Goal: Task Accomplishment & Management: Complete application form

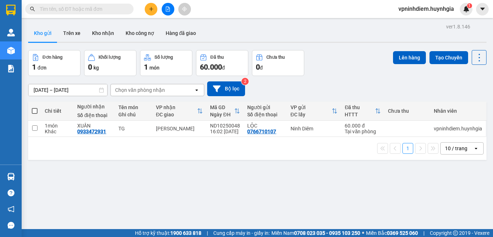
click at [150, 10] on icon "plus" at bounding box center [151, 8] width 5 height 5
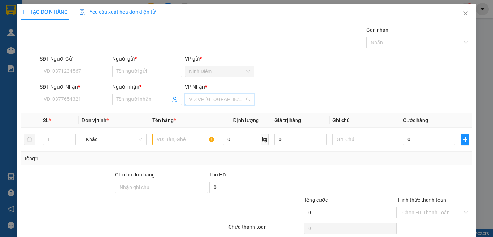
click at [197, 97] on input "search" at bounding box center [217, 99] width 56 height 11
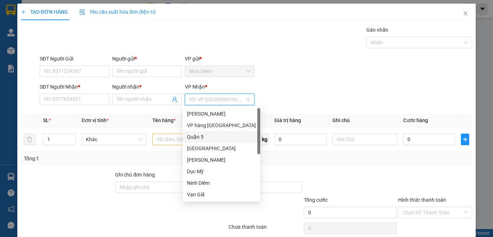
click at [205, 137] on div "Quận 5" at bounding box center [221, 137] width 69 height 8
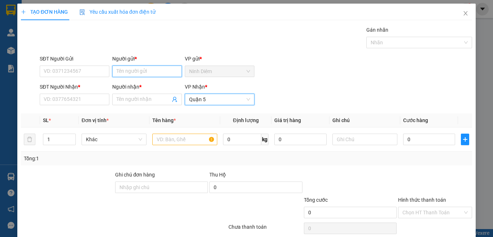
click at [122, 73] on input "Người gửi *" at bounding box center [147, 72] width 70 height 12
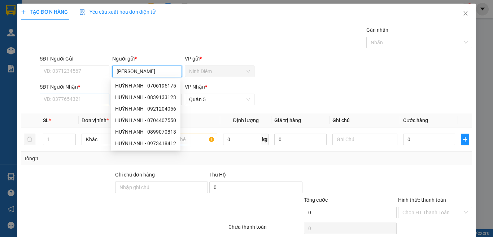
type input "[PERSON_NAME]"
click at [92, 101] on input "SĐT Người Nhận *" at bounding box center [75, 100] width 70 height 12
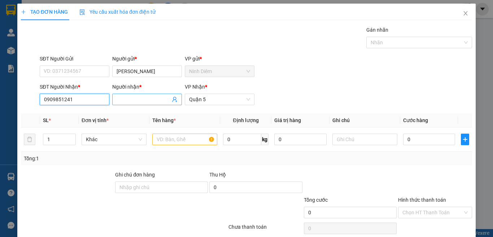
type input "0909851241"
click at [121, 100] on input "Người nhận *" at bounding box center [144, 100] width 54 height 8
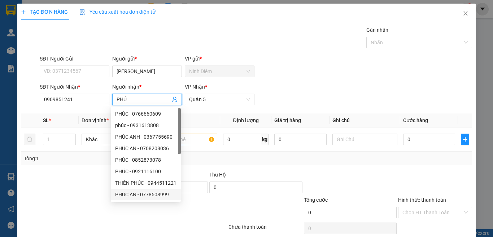
type input "PHÚ"
click at [76, 190] on div at bounding box center [67, 183] width 94 height 25
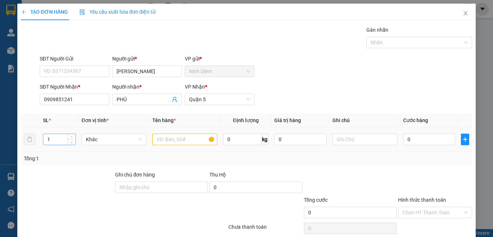
click at [53, 145] on input "1" at bounding box center [59, 139] width 32 height 11
type input "2"
click at [70, 138] on span "up" at bounding box center [72, 138] width 4 height 4
click at [186, 142] on input "text" at bounding box center [184, 140] width 65 height 12
type input "1TX+1 BÓ"
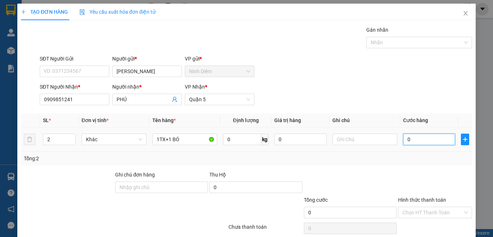
click at [413, 140] on input "0" at bounding box center [429, 140] width 52 height 12
type input "8"
type input "80"
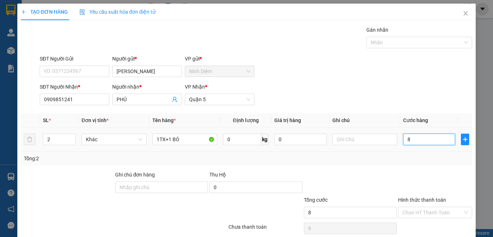
type input "80"
type input "80.000"
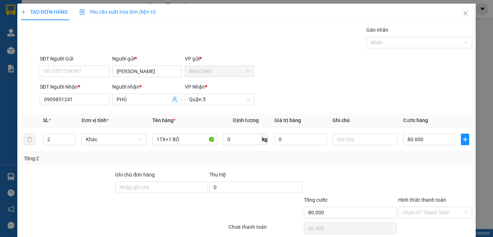
click at [397, 174] on div at bounding box center [434, 183] width 75 height 25
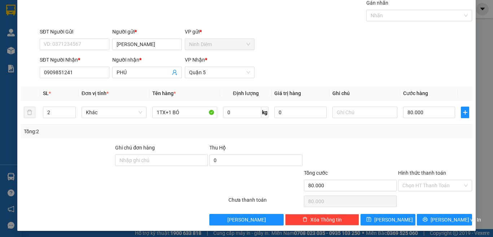
scroll to position [30, 0]
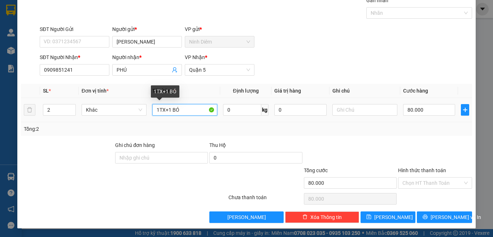
click at [188, 109] on input "1TX+1 BÓ" at bounding box center [184, 110] width 65 height 12
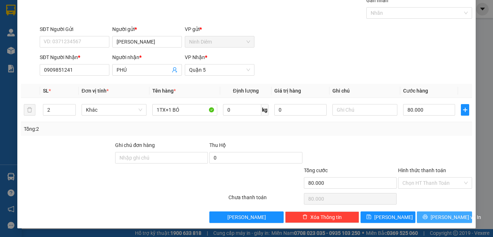
click at [426, 220] on span "printer" at bounding box center [425, 218] width 5 height 6
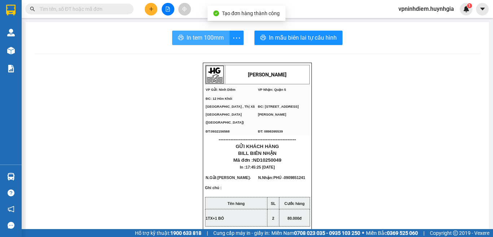
click at [205, 38] on span "In tem 100mm" at bounding box center [205, 37] width 37 height 9
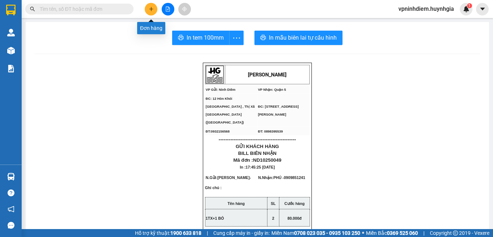
click at [149, 9] on icon "plus" at bounding box center [151, 8] width 5 height 5
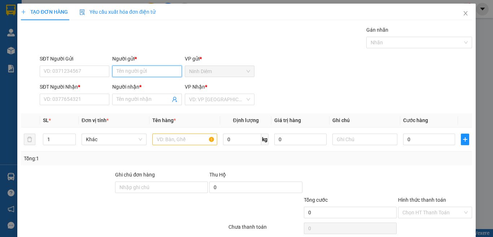
click at [126, 70] on input "Người gửi *" at bounding box center [147, 72] width 70 height 12
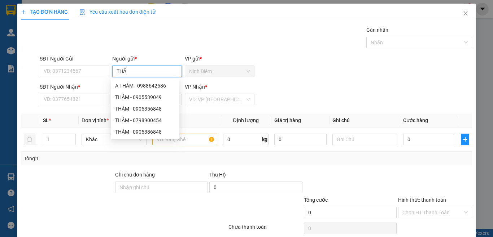
type input "THẮM"
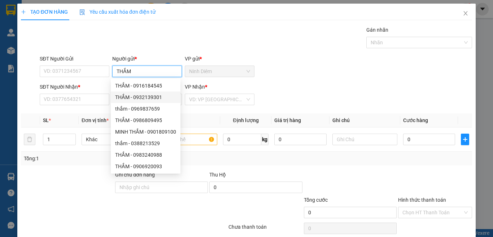
click at [146, 99] on div "THẮM - 0932139301" at bounding box center [145, 97] width 61 height 8
type input "0932139301"
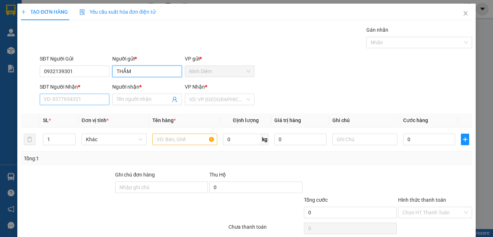
type input "THẮM"
click at [86, 104] on input "SĐT Người Nhận *" at bounding box center [75, 100] width 70 height 12
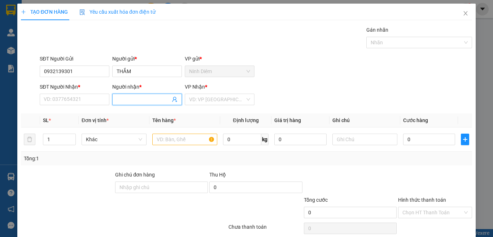
click at [127, 100] on input "Người nhận *" at bounding box center [144, 100] width 54 height 8
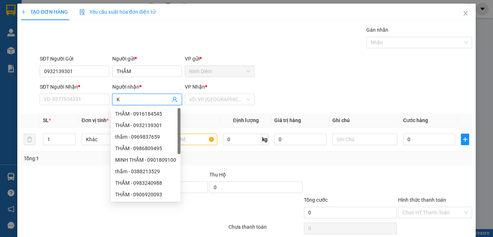
type input "KH"
click at [150, 183] on div "KHOA - 0329381344" at bounding box center [150, 183] width 70 height 8
type input "0329381344"
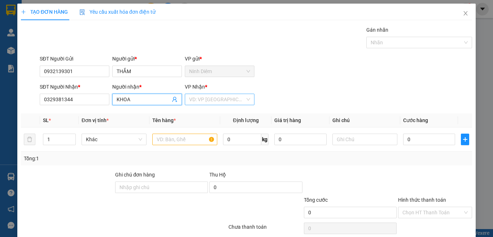
type input "KHOA"
click at [210, 97] on input "search" at bounding box center [217, 99] width 56 height 11
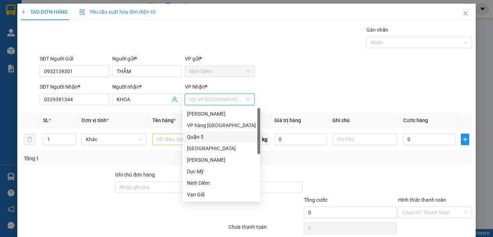
click at [201, 138] on div "Quận 5" at bounding box center [221, 137] width 69 height 8
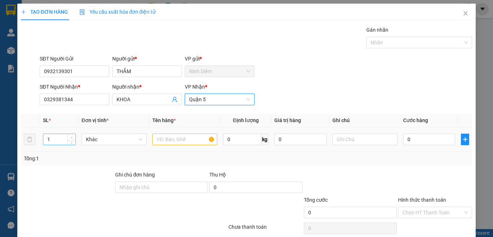
type input "2"
click at [72, 138] on icon "up" at bounding box center [71, 138] width 3 height 3
click at [174, 142] on input "text" at bounding box center [184, 140] width 65 height 12
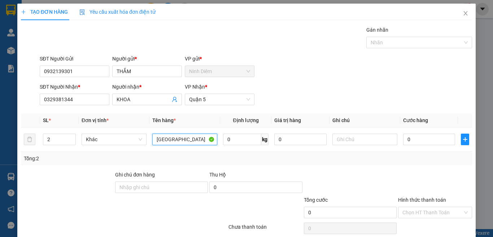
type input "[GEOGRAPHIC_DATA]"
click at [188, 162] on div "Tổng: 2" at bounding box center [107, 159] width 167 height 8
click at [412, 141] on input "0" at bounding box center [429, 140] width 52 height 12
type input "1"
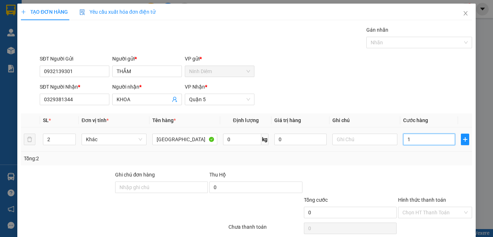
type input "1"
type input "12"
type input "120"
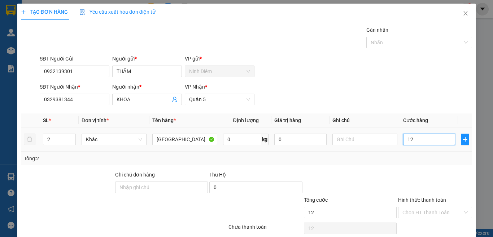
type input "120"
type input "120.000"
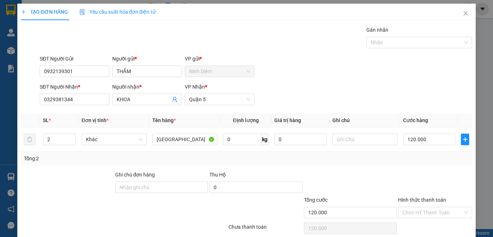
click at [400, 170] on div "Transit Pickup Surcharge Ids Transit Deliver Surcharge Ids Transit Deliver Surc…" at bounding box center [246, 139] width 451 height 227
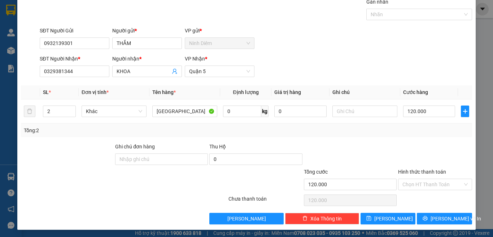
scroll to position [30, 0]
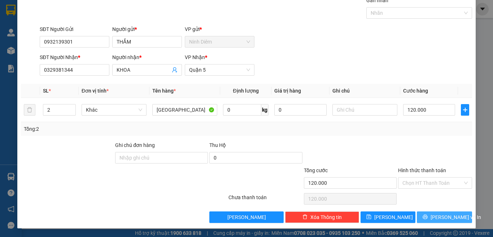
click at [442, 219] on span "[PERSON_NAME] và In" at bounding box center [456, 218] width 51 height 8
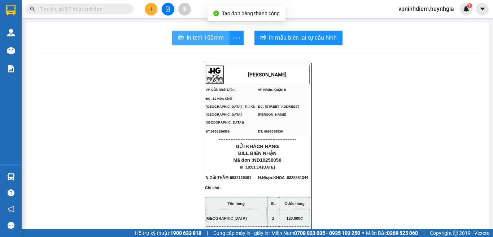
click at [189, 33] on span "In tem 100mm" at bounding box center [205, 37] width 37 height 9
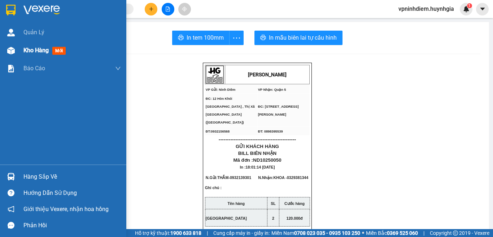
click at [36, 48] on span "Kho hàng" at bounding box center [35, 50] width 25 height 7
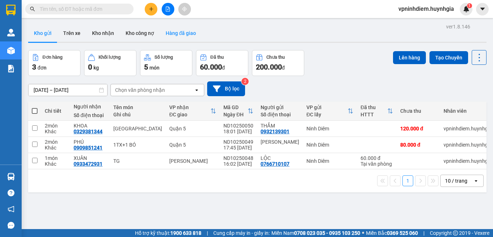
click at [171, 32] on button "Hàng đã giao" at bounding box center [181, 33] width 42 height 17
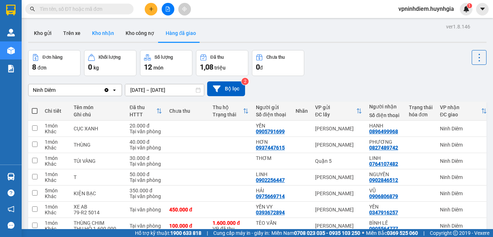
click at [104, 36] on button "Kho nhận" at bounding box center [103, 33] width 34 height 17
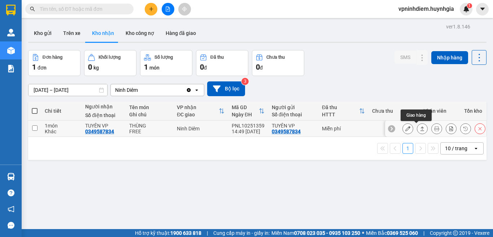
click at [420, 129] on icon at bounding box center [422, 128] width 5 height 5
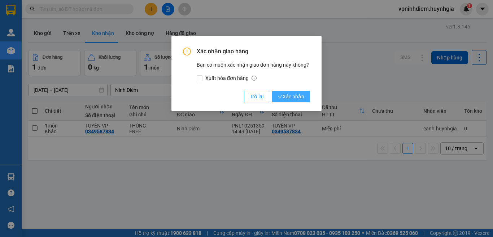
click at [300, 97] on span "Xác nhận" at bounding box center [291, 97] width 26 height 8
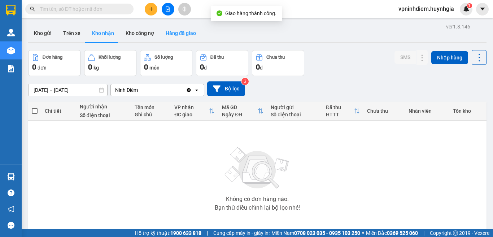
click at [181, 37] on button "Hàng đã giao" at bounding box center [181, 33] width 42 height 17
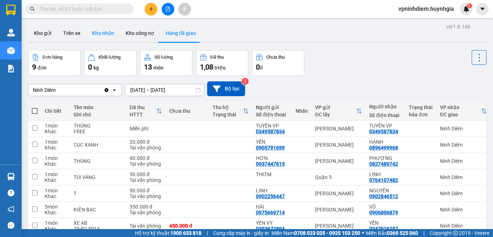
click at [96, 32] on button "Kho nhận" at bounding box center [103, 33] width 34 height 17
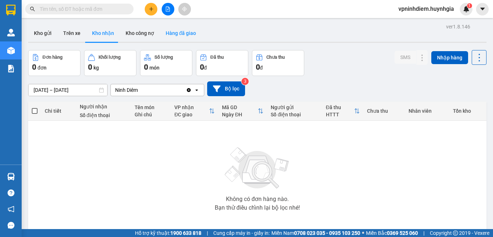
click at [169, 33] on button "Hàng đã giao" at bounding box center [181, 33] width 42 height 17
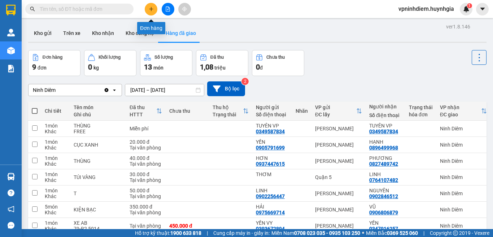
click at [152, 8] on icon "plus" at bounding box center [151, 8] width 5 height 5
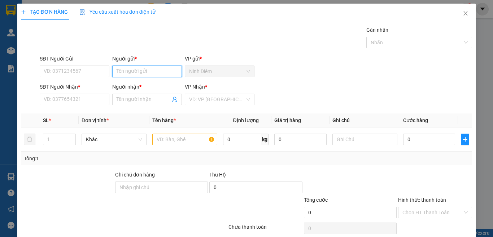
click at [119, 75] on input "Người gửi *" at bounding box center [147, 72] width 70 height 12
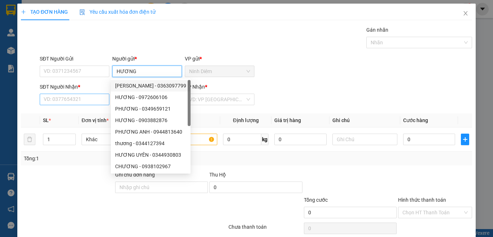
type input "HƯƠNG"
click at [52, 101] on input "SĐT Người Nhận *" at bounding box center [75, 100] width 70 height 12
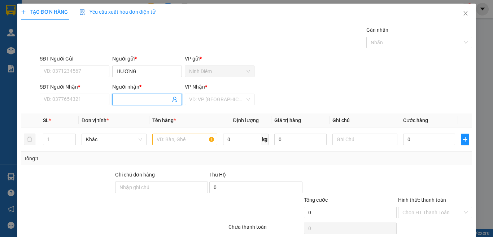
click at [130, 96] on input "Người nhận *" at bounding box center [144, 100] width 54 height 8
type input "NỌC DỊU"
click at [203, 99] on input "search" at bounding box center [217, 99] width 56 height 11
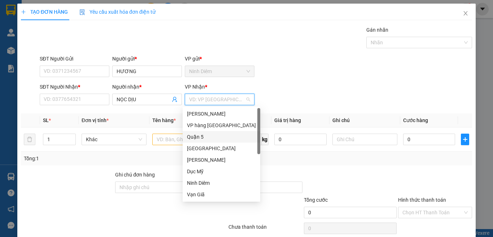
click at [203, 136] on div "Quận 5" at bounding box center [221, 137] width 69 height 8
click at [200, 138] on div "Quận 5" at bounding box center [221, 137] width 69 height 8
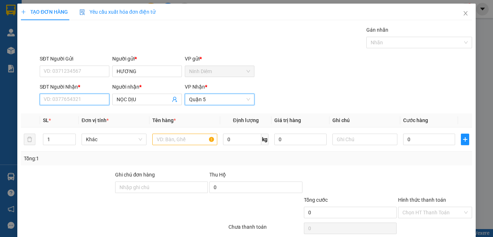
click at [73, 100] on input "SĐT Người Nhận *" at bounding box center [75, 100] width 70 height 12
type input "0905333489"
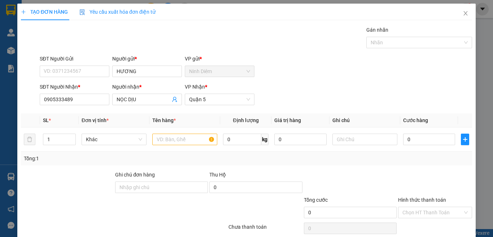
click at [74, 179] on div at bounding box center [67, 183] width 94 height 25
click at [57, 140] on input "1" at bounding box center [59, 139] width 32 height 11
type input "2"
click at [71, 138] on icon "up" at bounding box center [71, 138] width 3 height 3
click at [413, 138] on input "0" at bounding box center [429, 140] width 52 height 12
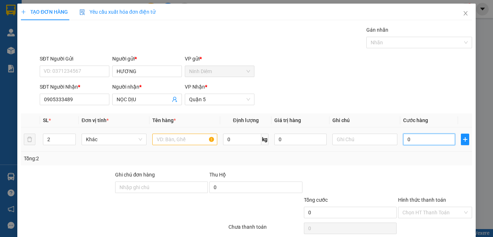
type input "1"
type input "11"
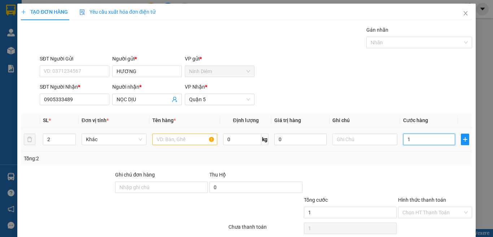
type input "11"
type input "110"
type input "110.000"
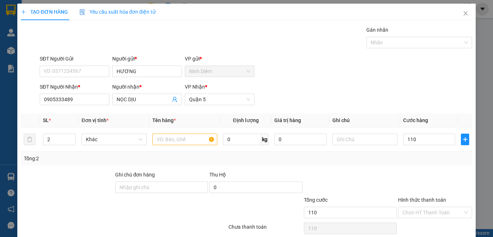
type input "110.000"
click at [416, 160] on div "Tổng: 2" at bounding box center [246, 159] width 445 height 8
click at [181, 141] on input "text" at bounding box center [184, 140] width 65 height 12
type input "[GEOGRAPHIC_DATA]"
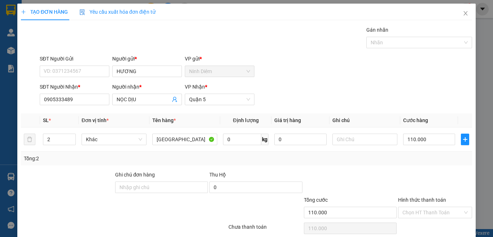
click at [353, 170] on div "Transit Pickup Surcharge Ids Transit Deliver Surcharge Ids Transit Deliver Surc…" at bounding box center [246, 139] width 451 height 227
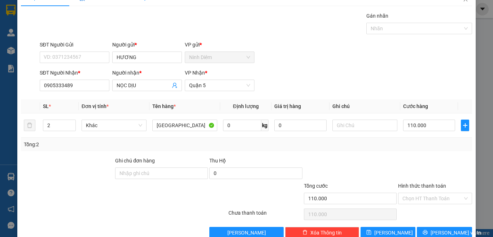
scroll to position [30, 0]
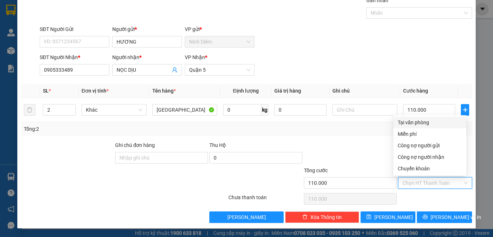
click at [423, 184] on input "Hình thức thanh toán" at bounding box center [432, 183] width 60 height 11
click at [415, 121] on div "Tại văn phòng" at bounding box center [430, 123] width 64 height 8
type input "0"
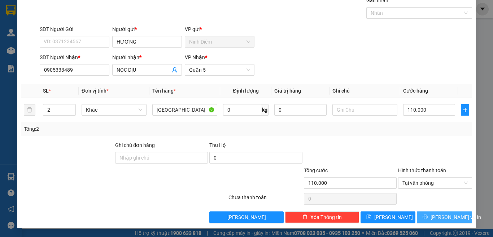
click at [434, 219] on span "[PERSON_NAME] và In" at bounding box center [456, 218] width 51 height 8
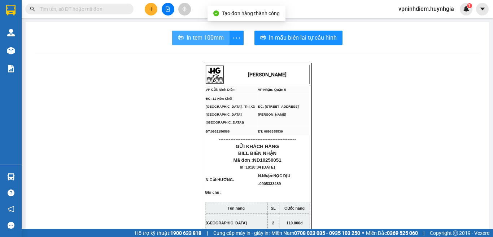
click at [188, 38] on span "In tem 100mm" at bounding box center [205, 37] width 37 height 9
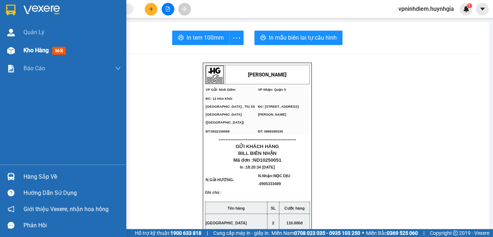
click at [18, 52] on div "Kho hàng mới" at bounding box center [63, 51] width 126 height 18
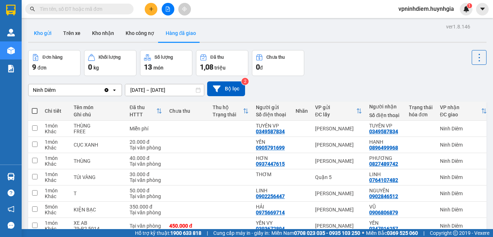
click at [47, 29] on button "Kho gửi" at bounding box center [42, 33] width 29 height 17
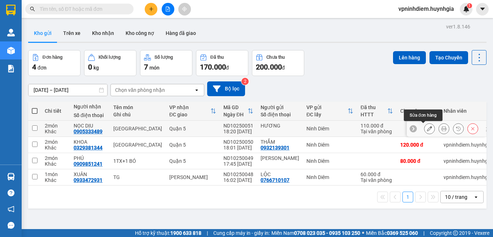
click at [426, 129] on button at bounding box center [429, 129] width 10 height 13
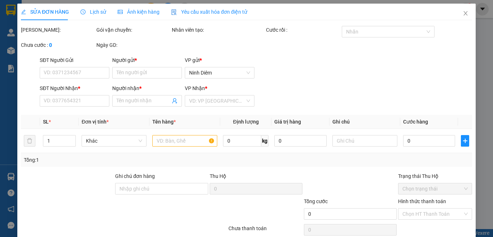
type input "HƯƠNG"
type input "0905333489"
type input "NỌC DỊU"
type input "110.000"
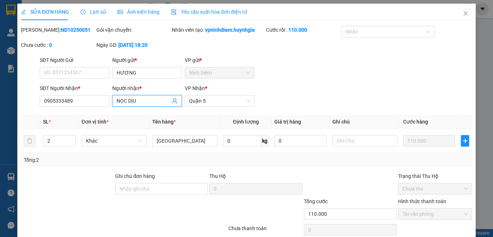
click at [119, 99] on input "NỌC DỊU" at bounding box center [144, 101] width 54 height 8
type input "NGỌC DỊU"
click at [313, 93] on div "SĐT Người Nhận * 0905333489 Người nhận * NGỌC DỊU VP Nhận * [GEOGRAPHIC_DATA]" at bounding box center [255, 96] width 435 height 25
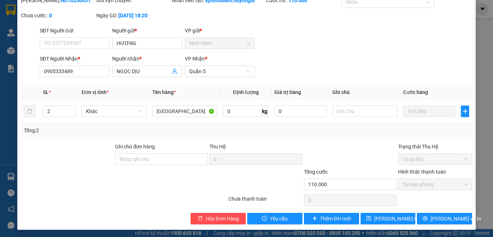
scroll to position [31, 0]
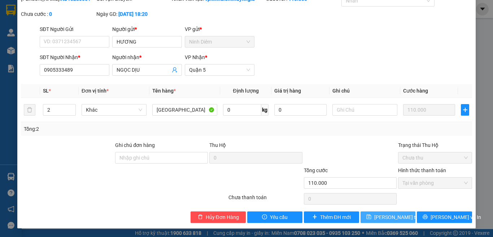
click at [392, 219] on span "[PERSON_NAME] thay đổi" at bounding box center [403, 218] width 58 height 8
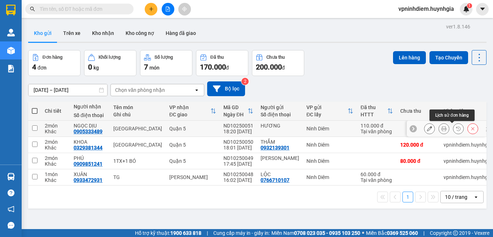
click at [456, 130] on icon at bounding box center [458, 128] width 5 height 5
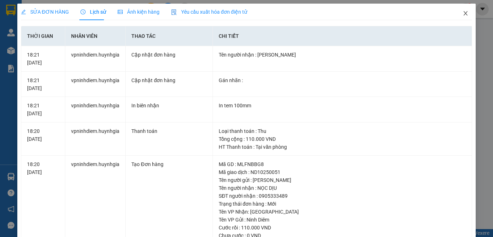
click at [463, 12] on icon "close" at bounding box center [466, 13] width 6 height 6
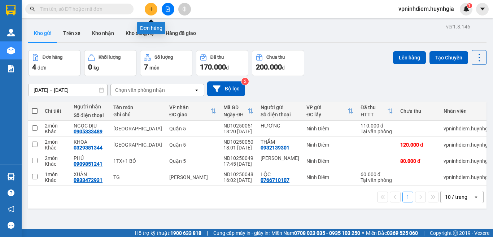
click at [152, 8] on icon "plus" at bounding box center [151, 8] width 5 height 5
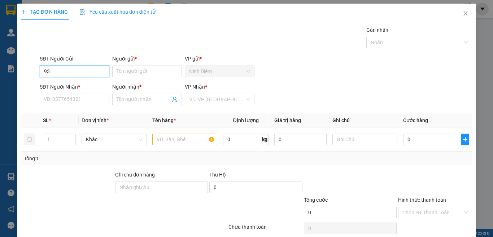
type input "9"
type input "0909313281"
click at [82, 83] on div "0909313281 - [PERSON_NAME]" at bounding box center [79, 86] width 71 height 8
type input "NGỌC"
type input "0909313281"
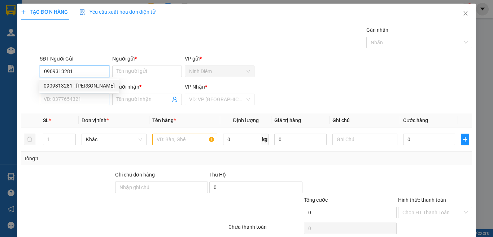
type input "NGỌC"
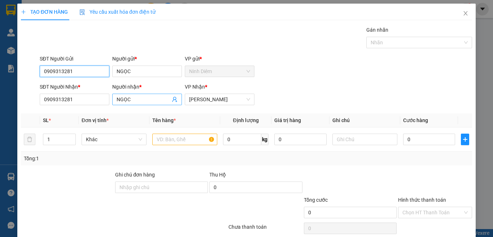
type input "0909313281"
drag, startPoint x: 143, startPoint y: 98, endPoint x: 113, endPoint y: 99, distance: 29.2
click at [113, 99] on span "NGỌC" at bounding box center [147, 100] width 70 height 12
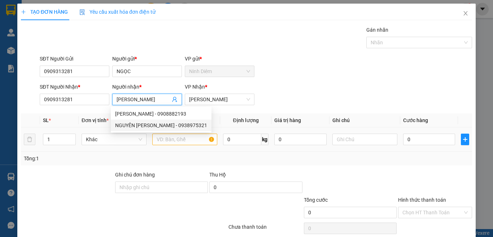
type input "[PERSON_NAME]"
click at [176, 140] on input "text" at bounding box center [184, 140] width 65 height 12
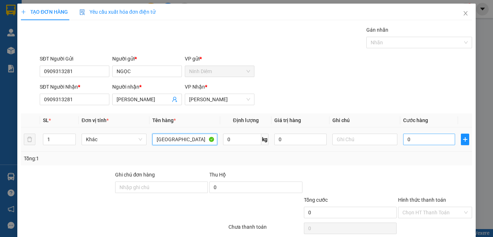
type input "[GEOGRAPHIC_DATA]"
click at [416, 141] on input "0" at bounding box center [429, 140] width 52 height 12
type input "6"
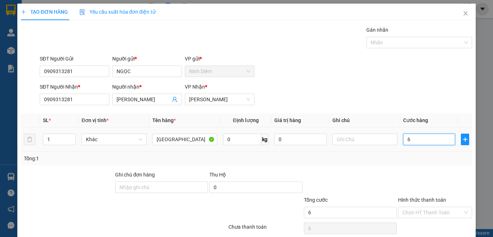
type input "60"
type input "60.000"
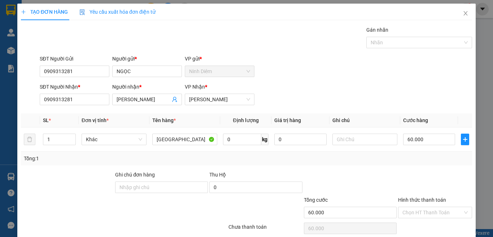
click at [382, 171] on div at bounding box center [350, 183] width 94 height 25
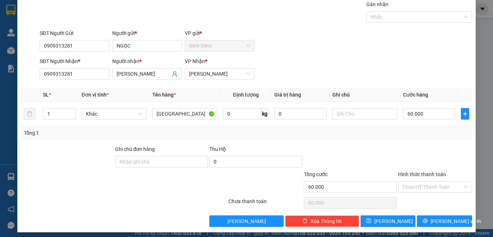
scroll to position [30, 0]
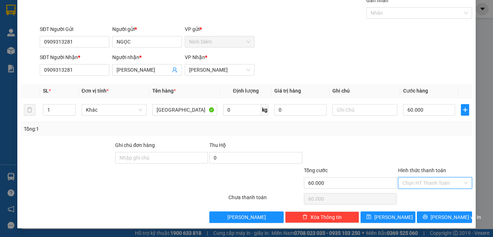
click at [411, 183] on input "Hình thức thanh toán" at bounding box center [432, 183] width 60 height 11
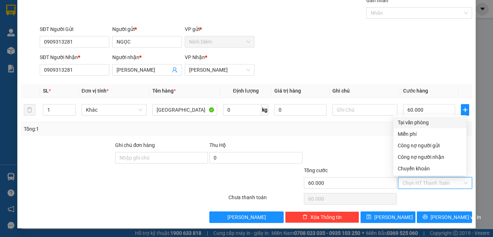
click at [404, 125] on div "Tại văn phòng" at bounding box center [430, 123] width 64 height 8
type input "0"
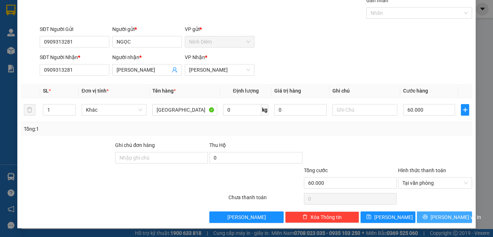
click at [436, 218] on span "[PERSON_NAME] và In" at bounding box center [456, 218] width 51 height 8
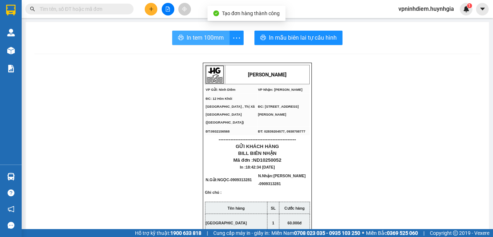
click at [187, 39] on span "In tem 100mm" at bounding box center [205, 37] width 37 height 9
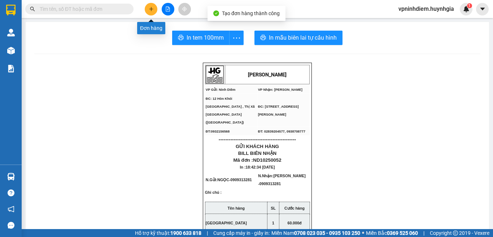
click at [151, 8] on icon "plus" at bounding box center [151, 8] width 5 height 5
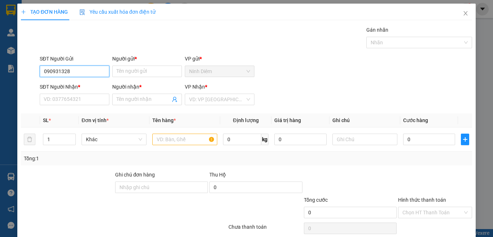
type input "0909313281"
click at [83, 87] on div "0909313281 - [PERSON_NAME]" at bounding box center [79, 86] width 71 height 8
type input "NGỌC"
type input "0909313281"
type input "NGỌC"
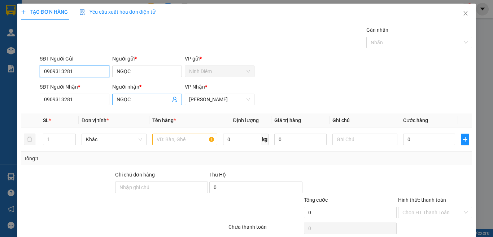
type input "0909313281"
drag, startPoint x: 139, startPoint y: 99, endPoint x: 105, endPoint y: 98, distance: 33.2
click at [105, 98] on div "SĐT Người Nhận * 0909313281 Người nhận * NGỌC VP Nhận * [PERSON_NAME]" at bounding box center [255, 95] width 435 height 25
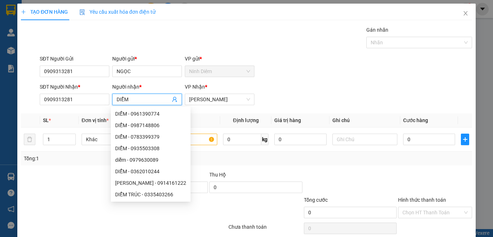
type input "DIỄM"
click at [76, 188] on div at bounding box center [67, 183] width 94 height 25
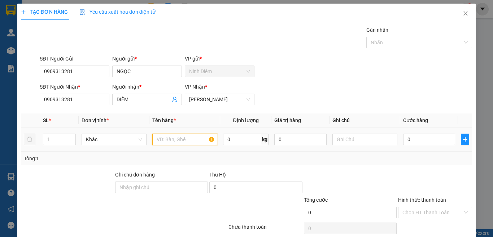
click at [173, 139] on input "text" at bounding box center [184, 140] width 65 height 12
type input "[GEOGRAPHIC_DATA]"
click at [174, 153] on div "Tổng: 1" at bounding box center [246, 159] width 451 height 14
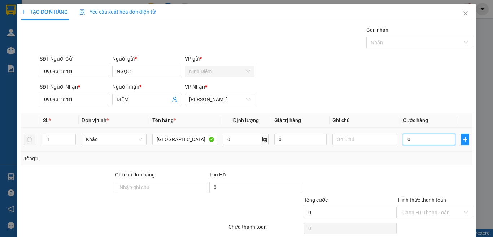
click at [413, 141] on input "0" at bounding box center [429, 140] width 52 height 12
type input "8"
type input "80"
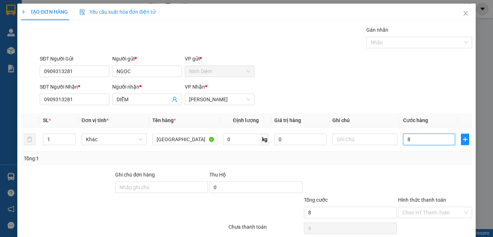
type input "80"
type input "80.000"
click at [414, 175] on div at bounding box center [434, 183] width 75 height 25
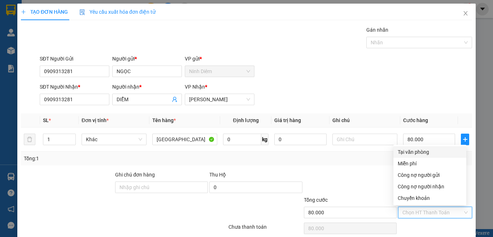
click at [414, 213] on input "Hình thức thanh toán" at bounding box center [432, 213] width 60 height 11
click at [411, 152] on div "Tại văn phòng" at bounding box center [430, 152] width 64 height 8
type input "0"
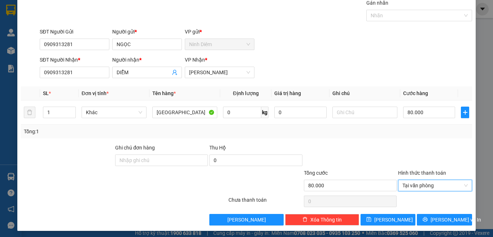
scroll to position [30, 0]
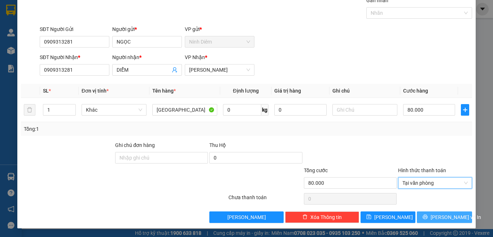
click at [434, 222] on button "[PERSON_NAME] và In" at bounding box center [444, 218] width 55 height 12
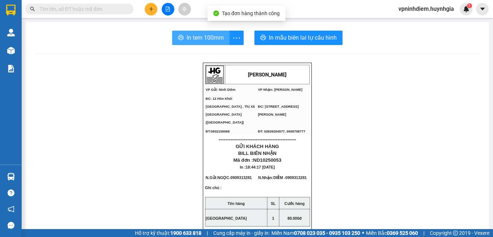
click at [193, 35] on span "In tem 100mm" at bounding box center [205, 37] width 37 height 9
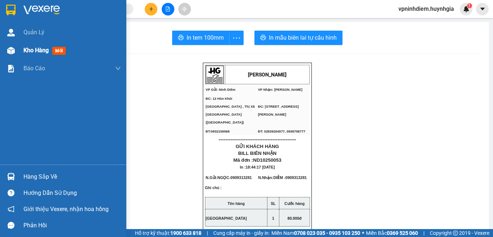
click at [24, 52] on span "Kho hàng" at bounding box center [35, 50] width 25 height 7
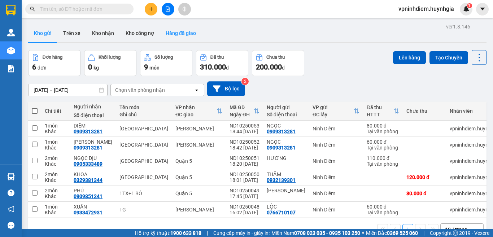
click at [182, 34] on button "Hàng đã giao" at bounding box center [181, 33] width 42 height 17
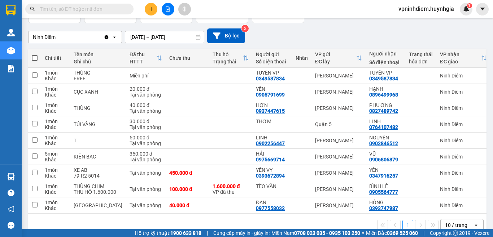
scroll to position [51, 0]
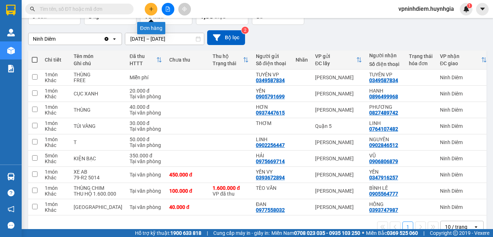
click at [154, 13] on button at bounding box center [151, 9] width 13 height 13
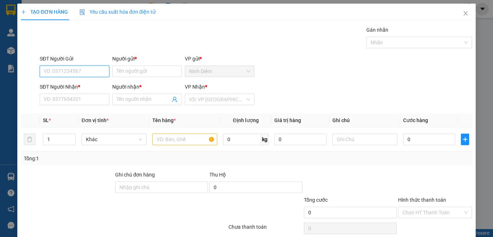
paste input "0769562005"
type input "0769562005"
click at [129, 71] on input "Người gửi *" at bounding box center [147, 72] width 70 height 12
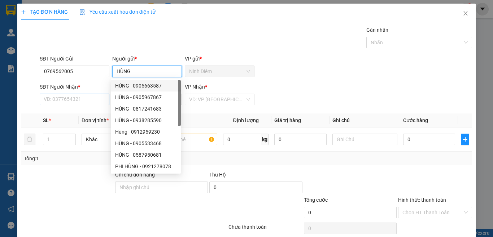
type input "HÙNG"
click at [48, 102] on input "SĐT Người Nhận *" at bounding box center [75, 100] width 70 height 12
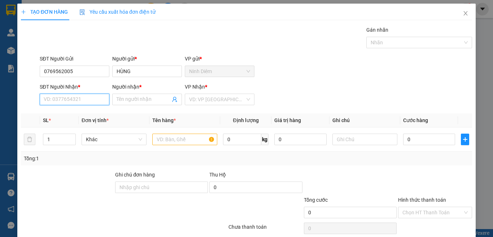
paste input "0769562005"
type input "0769562005"
click at [130, 100] on input "Người nhận *" at bounding box center [144, 100] width 54 height 8
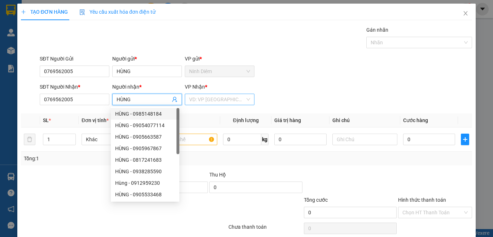
type input "HÙNG"
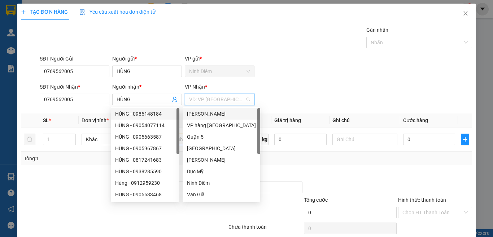
click at [200, 101] on input "search" at bounding box center [217, 99] width 56 height 11
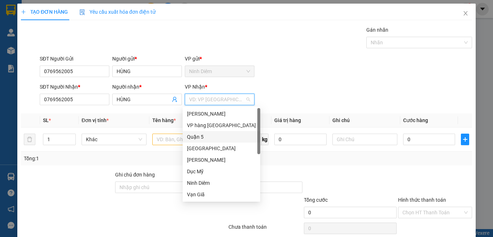
click at [201, 139] on div "Quận 5" at bounding box center [221, 137] width 69 height 8
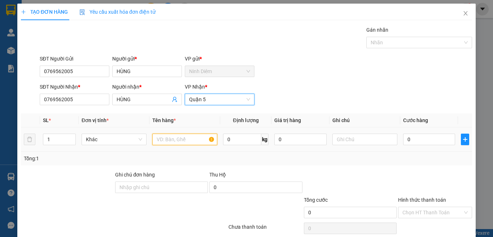
click at [174, 142] on input "text" at bounding box center [184, 140] width 65 height 12
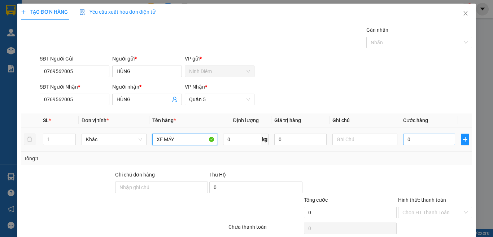
type input "XE MÁY"
click at [413, 140] on input "0" at bounding box center [429, 140] width 52 height 12
type input "3"
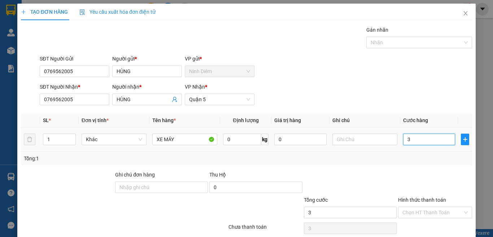
type input "35"
type input "350"
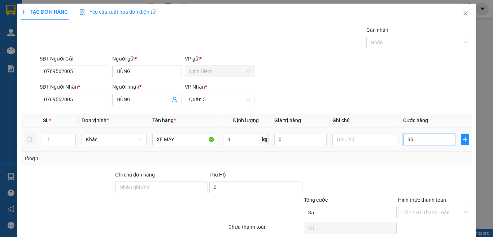
type input "350"
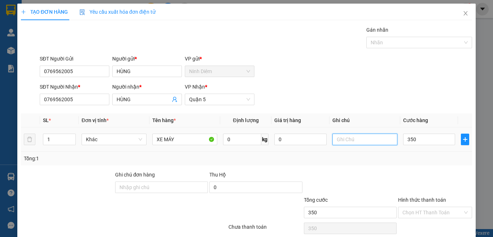
type input "350.000"
click at [354, 143] on input "text" at bounding box center [364, 140] width 65 height 12
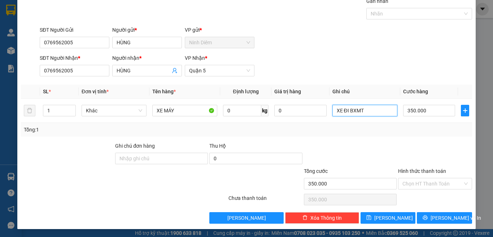
scroll to position [30, 0]
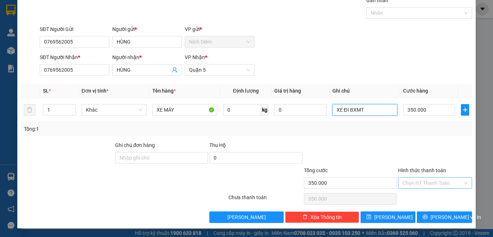
type input "XE ĐI BXMT"
click at [405, 185] on input "Hình thức thanh toán" at bounding box center [432, 183] width 60 height 11
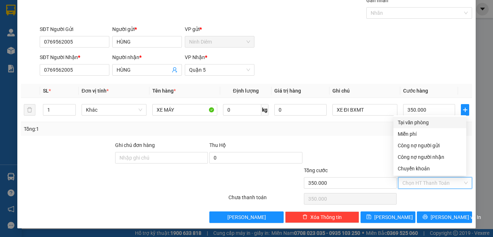
click at [403, 123] on div "Tại văn phòng" at bounding box center [430, 123] width 64 height 8
type input "0"
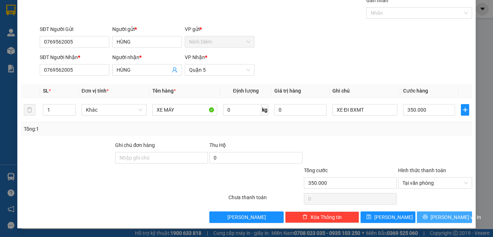
click at [436, 220] on span "[PERSON_NAME] và In" at bounding box center [456, 218] width 51 height 8
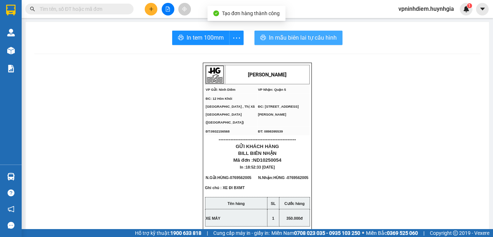
click at [272, 39] on span "In mẫu biên lai tự cấu hình" at bounding box center [303, 37] width 68 height 9
click at [276, 39] on span "In mẫu biên lai tự cấu hình" at bounding box center [303, 37] width 68 height 9
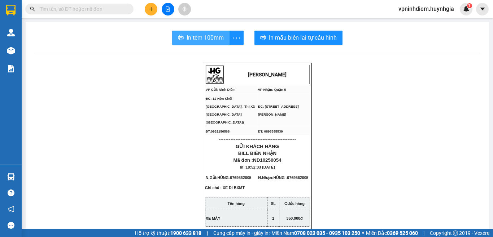
click at [187, 40] on span "In tem 100mm" at bounding box center [205, 37] width 37 height 9
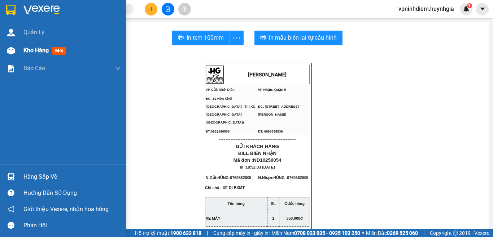
click at [13, 47] on img at bounding box center [11, 51] width 8 height 8
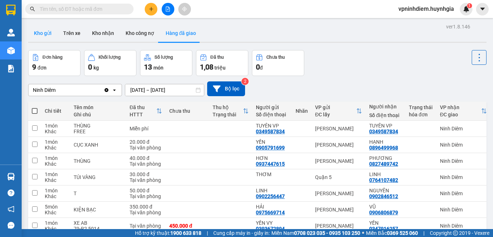
click at [40, 29] on button "Kho gửi" at bounding box center [42, 33] width 29 height 17
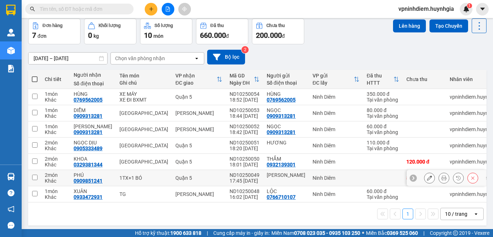
scroll to position [35, 0]
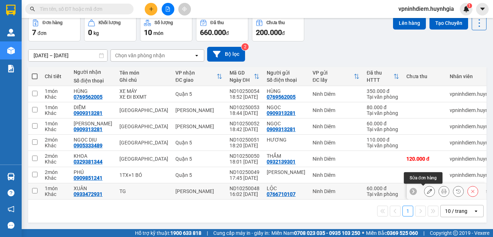
click at [427, 192] on icon at bounding box center [429, 191] width 5 height 5
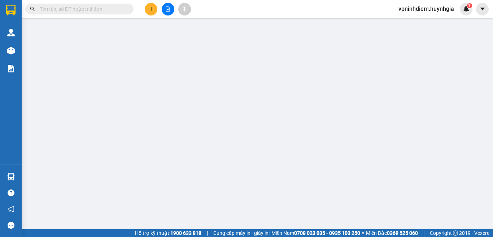
type input "0766710107"
type input "LỘC"
type input "0933472931"
type input "XUÂN"
type input "60.000"
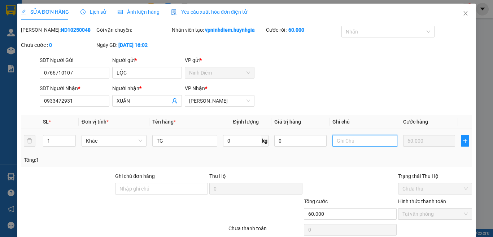
click at [377, 141] on input "text" at bounding box center [364, 141] width 65 height 12
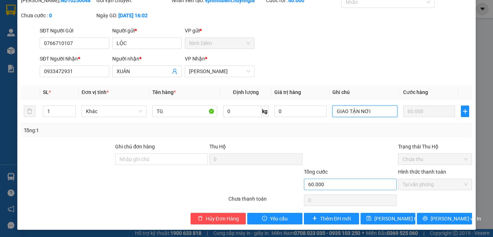
scroll to position [31, 0]
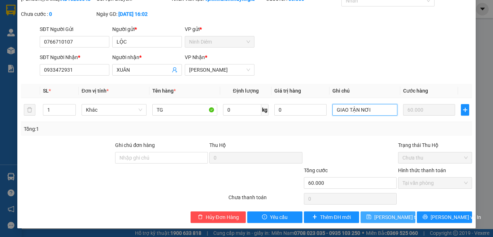
type input "GIAO TẬN NƠI"
click at [385, 219] on span "[PERSON_NAME] thay đổi" at bounding box center [403, 218] width 58 height 8
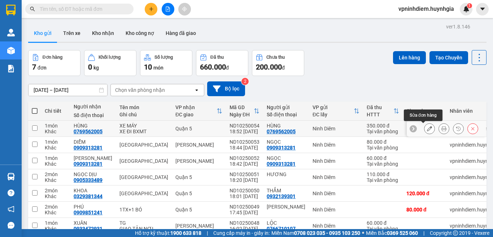
click at [427, 131] on icon at bounding box center [429, 128] width 5 height 5
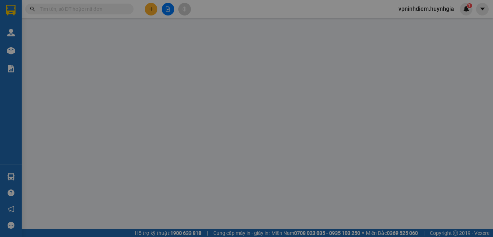
type input "0769562005"
type input "HÙNG"
type input "0769562005"
type input "HÙNG"
type input "350.000"
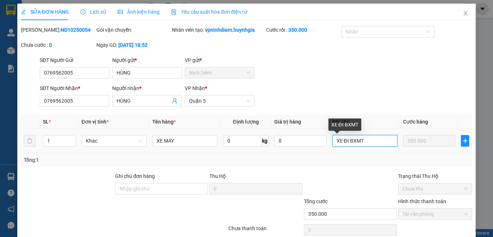
click at [340, 140] on input "XE ĐI BXMT" at bounding box center [364, 141] width 65 height 12
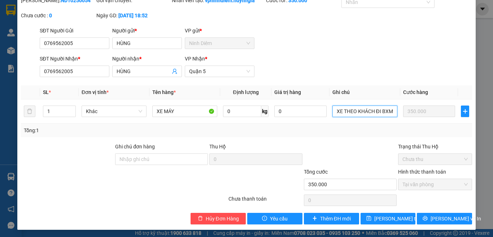
scroll to position [31, 0]
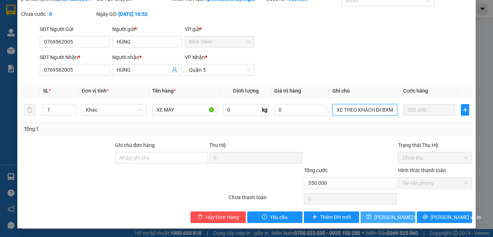
type input "XE THEO KHÁCH ĐI BXMT"
click at [390, 215] on span "[PERSON_NAME] thay đổi" at bounding box center [403, 218] width 58 height 8
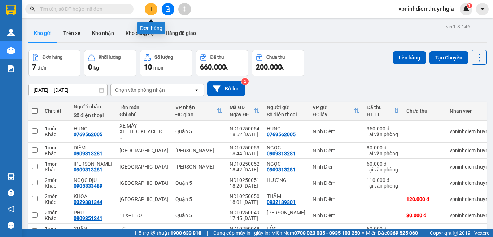
click at [148, 8] on button at bounding box center [151, 9] width 13 height 13
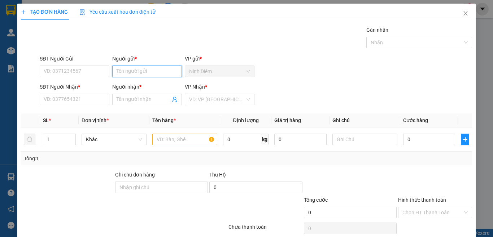
click at [124, 69] on input "Người gửi *" at bounding box center [147, 72] width 70 height 12
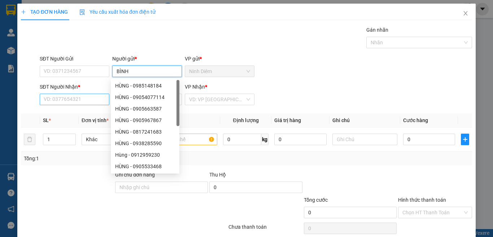
type input "BÌNH"
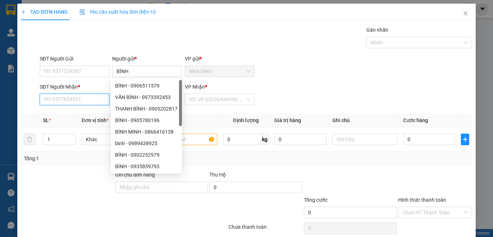
click at [60, 100] on input "SĐT Người Nhận *" at bounding box center [75, 100] width 70 height 12
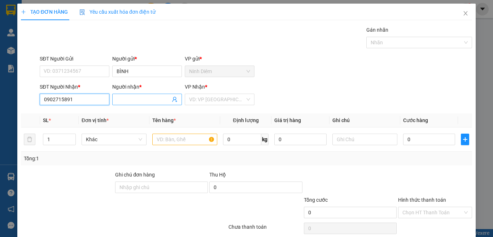
type input "0902715891"
click at [134, 102] on input "Người nhận *" at bounding box center [144, 100] width 54 height 8
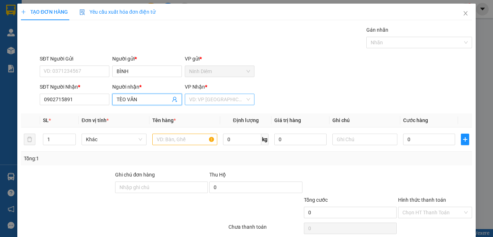
type input "TÈO VĂN"
click at [228, 102] on input "search" at bounding box center [217, 99] width 56 height 11
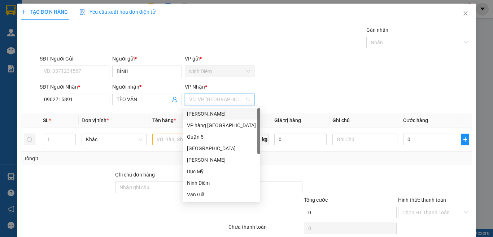
click at [213, 110] on div "[PERSON_NAME]" at bounding box center [221, 114] width 69 height 8
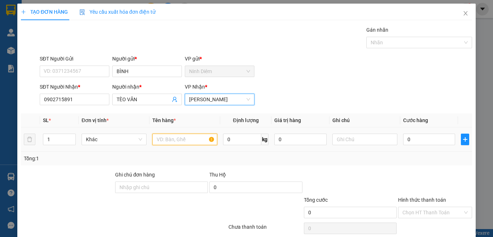
click at [175, 141] on input "text" at bounding box center [184, 140] width 65 height 12
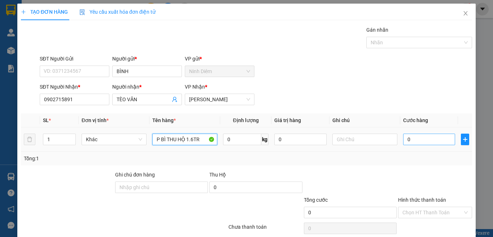
type input "P BÌ THU HỘ 1.6TR"
click at [410, 139] on input "0" at bounding box center [429, 140] width 52 height 12
type input "3"
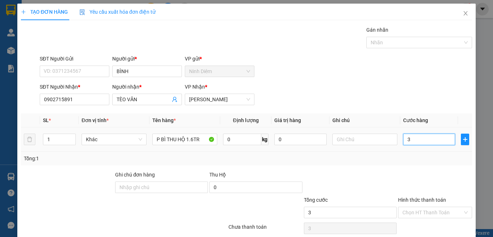
type input "30"
type input "30.000"
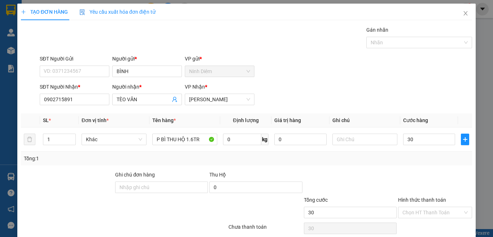
type input "30.000"
click at [397, 173] on div at bounding box center [434, 183] width 75 height 25
click at [351, 141] on input "text" at bounding box center [364, 140] width 65 height 12
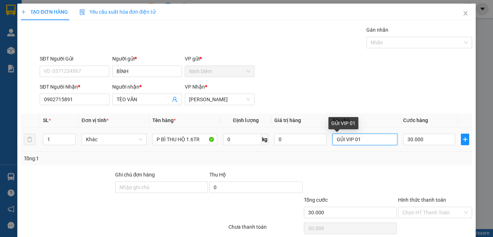
click at [350, 139] on input "GỦI VIP 01" at bounding box center [364, 140] width 65 height 12
click at [349, 140] on input "GỦI VIP101" at bounding box center [364, 140] width 65 height 12
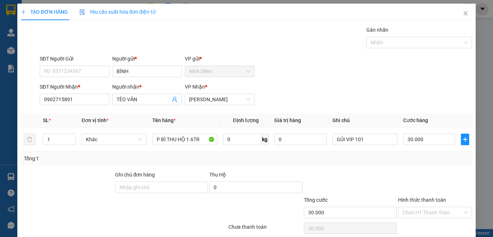
click at [360, 160] on div "Tổng: 1" at bounding box center [246, 159] width 445 height 8
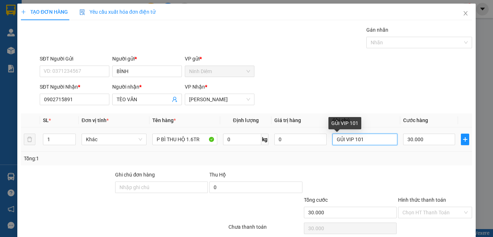
click at [342, 139] on input "GỦI VIP 101" at bounding box center [364, 140] width 65 height 12
type input "GỦI XE VIP 101"
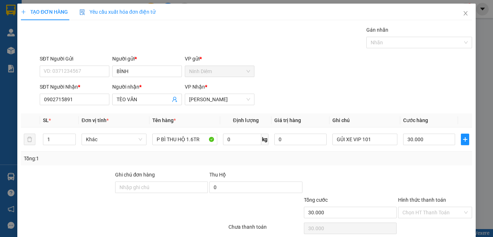
click at [346, 162] on div "Tổng: 1" at bounding box center [246, 159] width 445 height 8
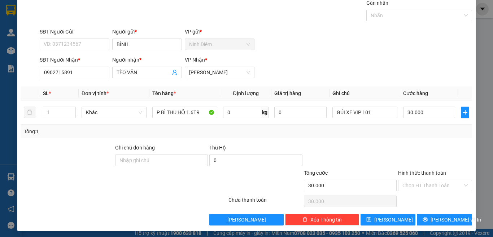
scroll to position [30, 0]
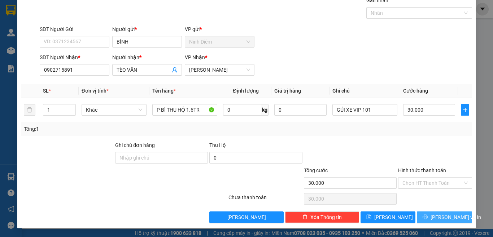
click at [434, 216] on span "[PERSON_NAME] và In" at bounding box center [456, 218] width 51 height 8
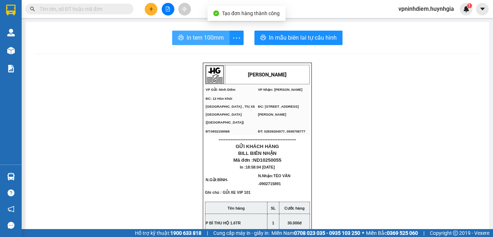
click at [200, 39] on span "In tem 100mm" at bounding box center [205, 37] width 37 height 9
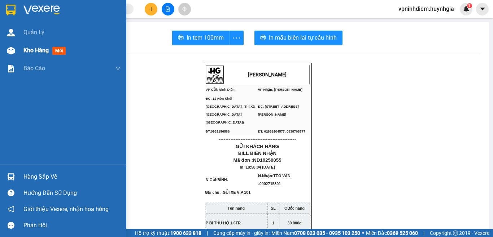
click at [22, 53] on div "Kho hàng mới" at bounding box center [63, 51] width 126 height 18
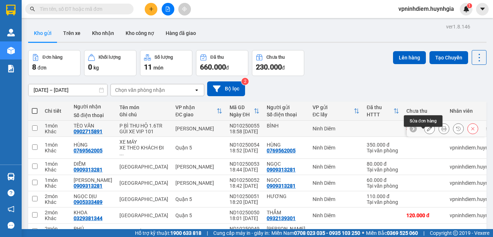
click at [427, 131] on icon at bounding box center [429, 128] width 5 height 5
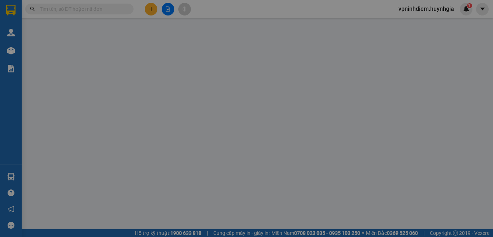
type input "BÌNH"
type input "0902715891"
type input "TÈO VĂN"
type input "30.000"
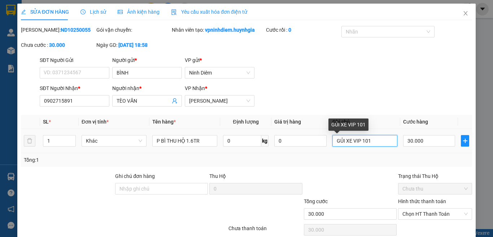
click at [336, 141] on input "GỦI XE VIP 101" at bounding box center [364, 141] width 65 height 12
type input "GỬI XE VIP 101"
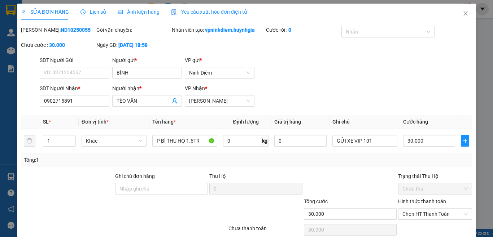
click at [330, 160] on div "Tổng: 1" at bounding box center [246, 160] width 445 height 8
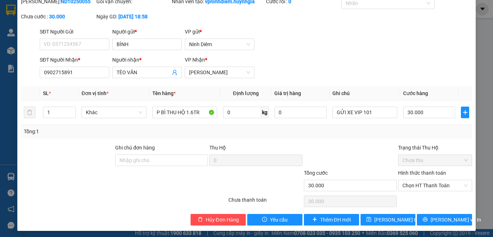
scroll to position [31, 0]
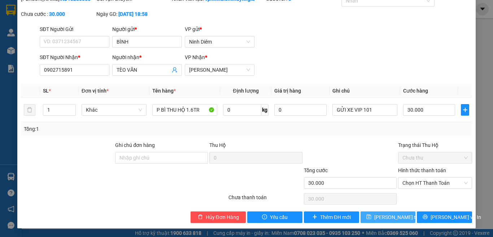
click at [390, 222] on button "[PERSON_NAME] thay đổi" at bounding box center [388, 218] width 55 height 12
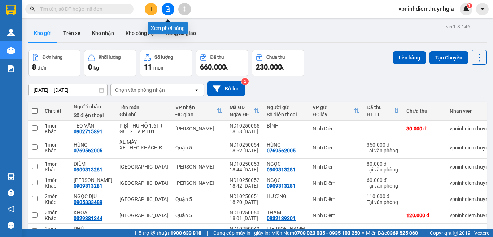
click at [166, 8] on icon "file-add" at bounding box center [168, 8] width 4 height 5
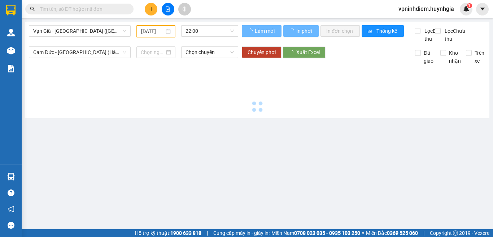
type input "[DATE]"
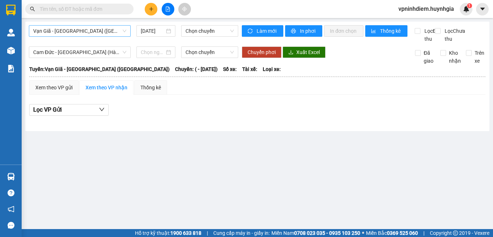
click at [102, 33] on span "Vạn Giã - [GEOGRAPHIC_DATA] ([GEOGRAPHIC_DATA])" at bounding box center [79, 31] width 93 height 11
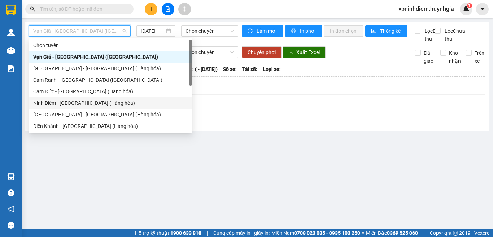
click at [80, 103] on div "Ninh Diêm - [GEOGRAPHIC_DATA] (Hàng hóa)" at bounding box center [110, 103] width 154 height 8
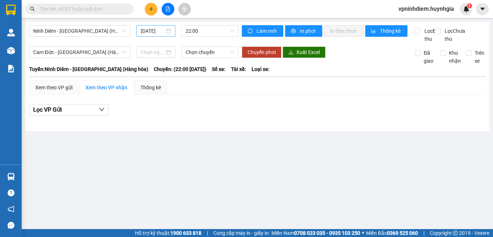
click at [167, 30] on div "[DATE]" at bounding box center [156, 31] width 30 height 8
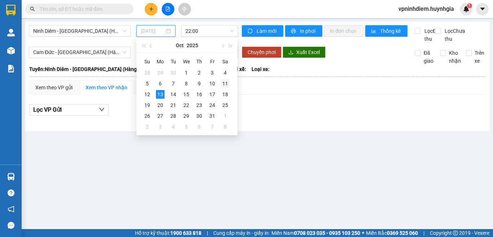
click at [224, 85] on div "11" at bounding box center [225, 83] width 9 height 9
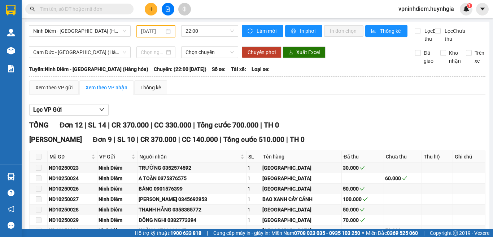
click at [166, 33] on div "[DATE]" at bounding box center [156, 31] width 30 height 8
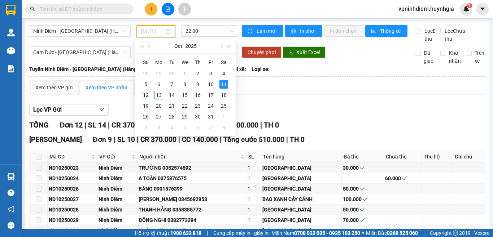
click at [147, 95] on div "12" at bounding box center [145, 95] width 9 height 9
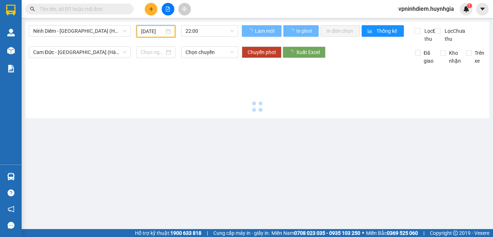
scroll to position [0, 3]
type input "[DATE]"
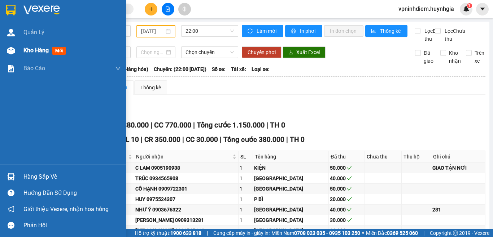
click at [25, 51] on span "Kho hàng" at bounding box center [35, 50] width 25 height 7
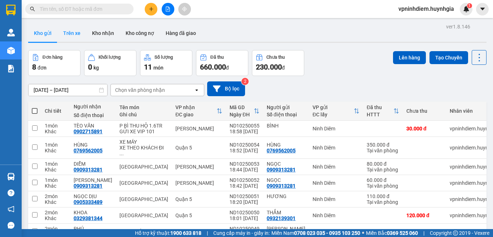
click at [75, 32] on button "Trên xe" at bounding box center [71, 33] width 29 height 17
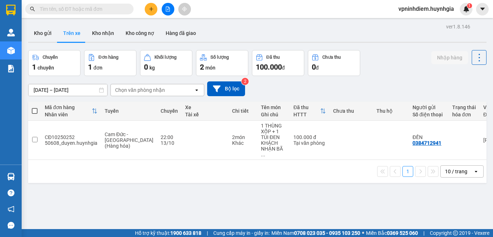
drag, startPoint x: 46, startPoint y: 36, endPoint x: 116, endPoint y: 170, distance: 151.1
click at [116, 170] on div "ver 1.8.146 Kho gửi Trên xe Kho nhận Kho công nợ Hàng đã giao Chuyến 1 chuyến Đ…" at bounding box center [257, 140] width 464 height 237
click at [46, 34] on button "Kho gửi" at bounding box center [42, 33] width 29 height 17
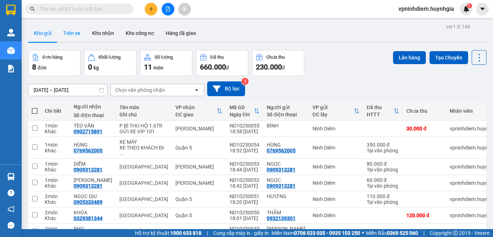
click at [74, 32] on button "Trên xe" at bounding box center [71, 33] width 29 height 17
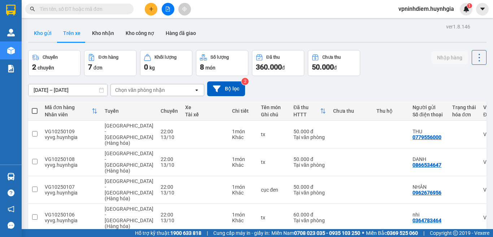
click at [43, 31] on button "Kho gửi" at bounding box center [42, 33] width 29 height 17
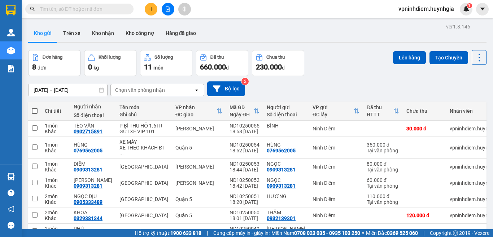
click at [36, 109] on span at bounding box center [35, 111] width 6 height 6
click at [35, 108] on input "checkbox" at bounding box center [35, 108] width 0 height 0
checkbox input "true"
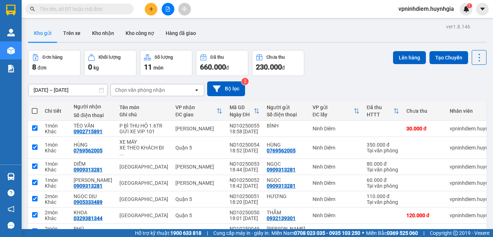
checkbox input "true"
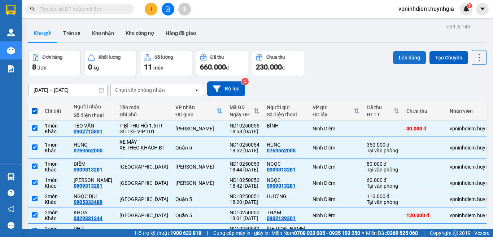
click at [406, 56] on button "Lên hàng" at bounding box center [409, 57] width 33 height 13
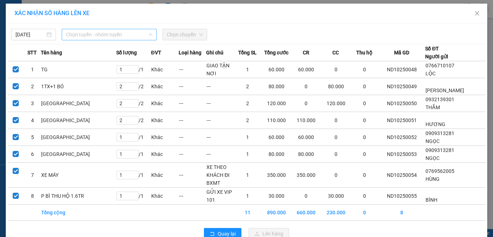
click at [125, 32] on span "Chọn tuyến - nhóm tuyến" at bounding box center [109, 34] width 86 height 11
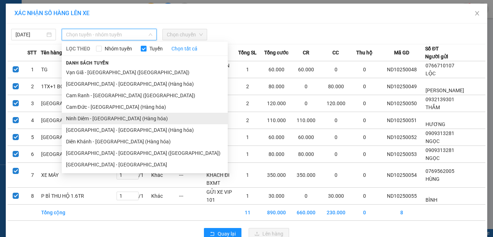
click at [87, 120] on li "Ninh Diêm - [GEOGRAPHIC_DATA] (Hàng hóa)" at bounding box center [145, 119] width 166 height 12
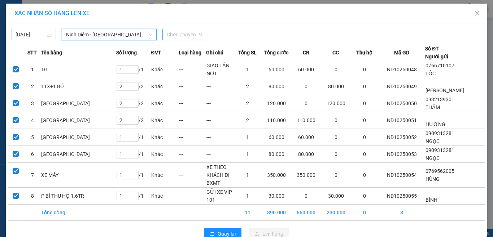
click at [192, 38] on span "Chọn chuyến" at bounding box center [185, 34] width 36 height 11
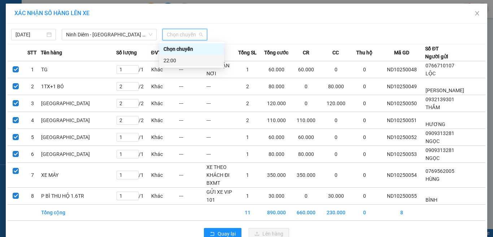
click at [185, 60] on div "22:00" at bounding box center [191, 61] width 56 height 8
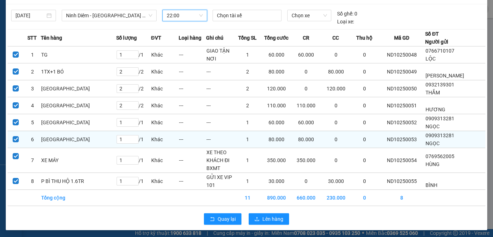
scroll to position [21, 0]
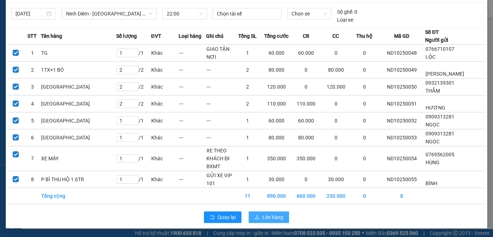
click at [259, 216] on button "Lên hàng" at bounding box center [269, 218] width 40 height 12
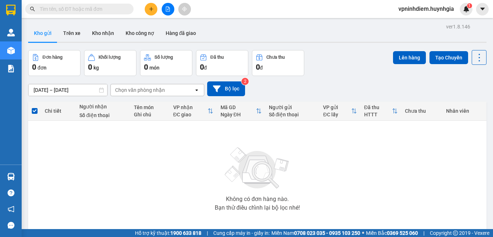
click at [169, 11] on icon "file-add" at bounding box center [167, 8] width 5 height 5
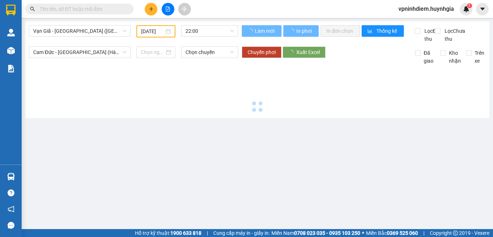
type input "[DATE]"
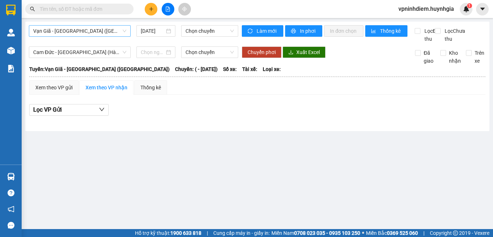
click at [97, 33] on span "Vạn Giã - [GEOGRAPHIC_DATA] ([GEOGRAPHIC_DATA])" at bounding box center [79, 31] width 93 height 11
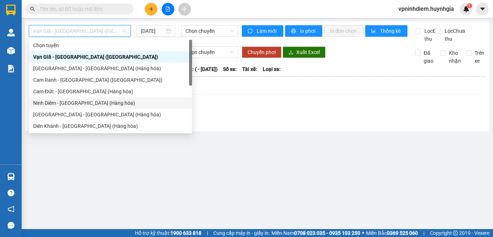
click at [81, 101] on div "Ninh Diêm - [GEOGRAPHIC_DATA] (Hàng hóa)" at bounding box center [110, 103] width 154 height 8
type input "[DATE]"
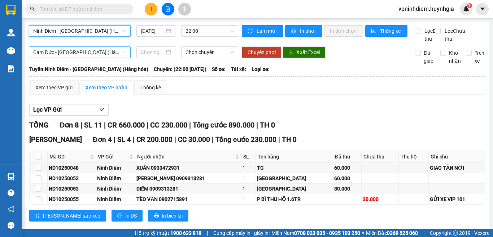
click at [96, 58] on span "Cam Đức - [GEOGRAPHIC_DATA] (Hàng hóa)" at bounding box center [79, 52] width 93 height 11
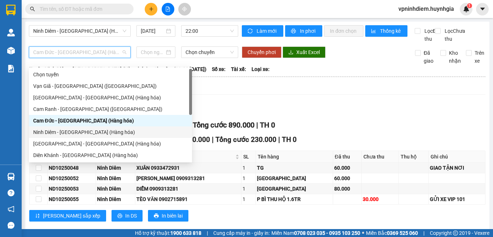
click at [73, 133] on div "Ninh Diêm - [GEOGRAPHIC_DATA] (Hàng hóa)" at bounding box center [110, 132] width 154 height 8
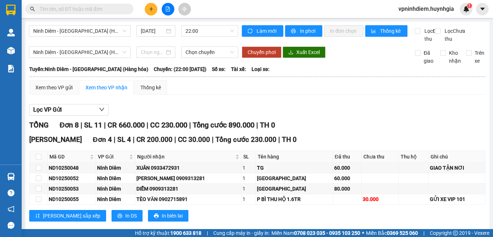
click at [383, 105] on div "Xem theo VP gửi Xem theo VP nhận Thống kê Lọc VP Gửi TỔNG Đơn 8 | SL 11 | CR 6…" at bounding box center [257, 203] width 456 height 247
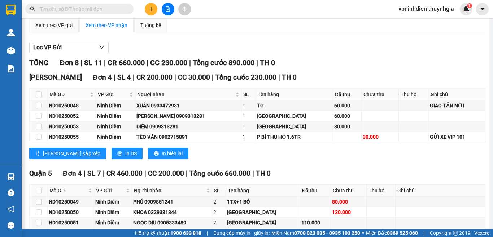
scroll to position [72, 0]
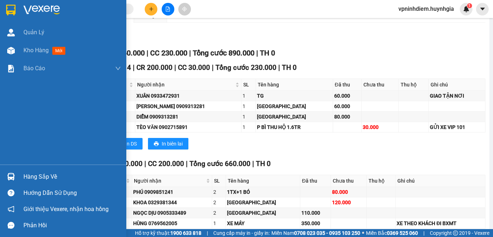
click at [30, 180] on div "Hàng sắp về" at bounding box center [71, 177] width 97 height 11
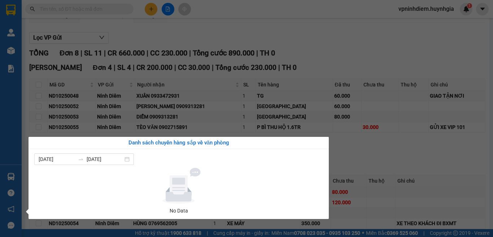
click at [357, 42] on section "Kết quả tìm kiếm ( 0 ) Bộ lọc No Data vpninhdiem.huynhgia 1 Quản [PERSON_NAME] …" at bounding box center [246, 118] width 493 height 237
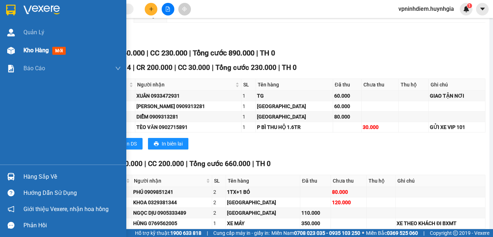
click at [6, 49] on div at bounding box center [11, 50] width 13 height 13
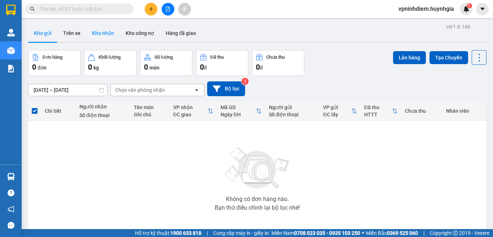
click at [102, 30] on button "Kho nhận" at bounding box center [103, 33] width 34 height 17
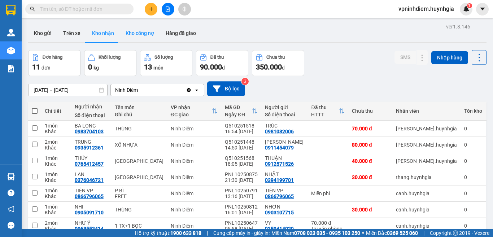
click at [143, 31] on button "Kho công nợ" at bounding box center [140, 33] width 40 height 17
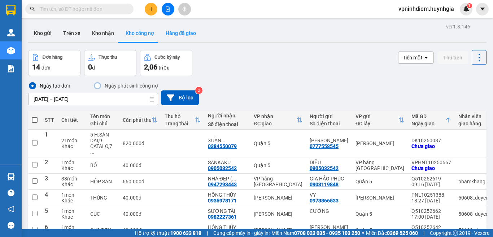
click at [192, 38] on button "Hàng đã giao" at bounding box center [181, 33] width 42 height 17
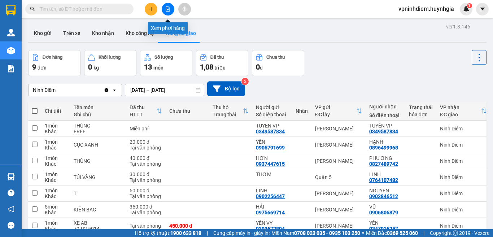
click at [167, 10] on icon "file-add" at bounding box center [167, 8] width 5 height 5
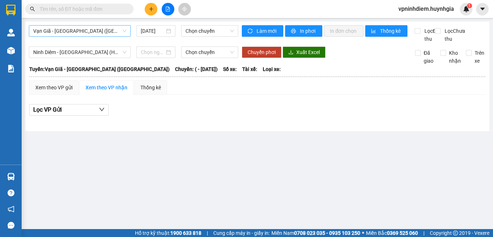
click at [103, 31] on span "Vạn Giã - [GEOGRAPHIC_DATA] ([GEOGRAPHIC_DATA])" at bounding box center [79, 31] width 93 height 11
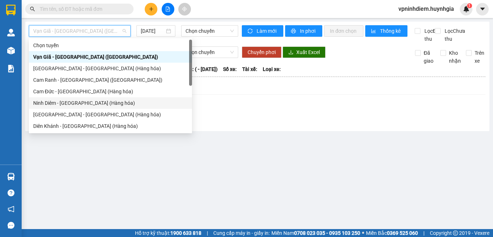
click at [86, 104] on div "Ninh Diêm - [GEOGRAPHIC_DATA] (Hàng hóa)" at bounding box center [110, 103] width 154 height 8
type input "[DATE]"
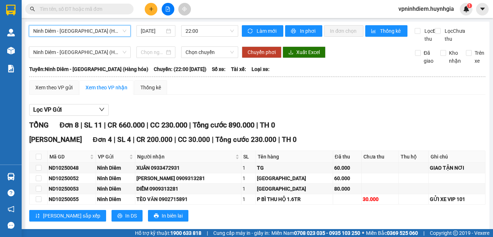
click at [168, 10] on icon "file-add" at bounding box center [168, 8] width 4 height 5
